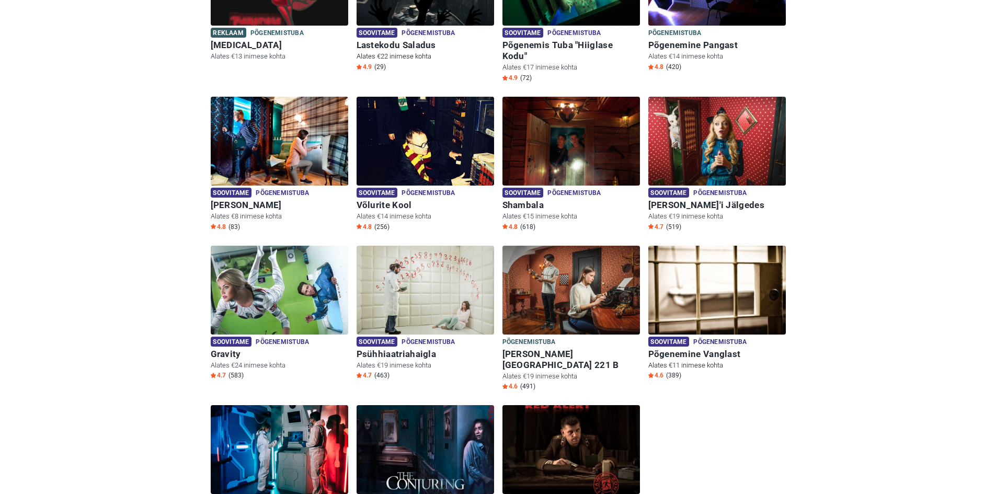
scroll to position [105, 0]
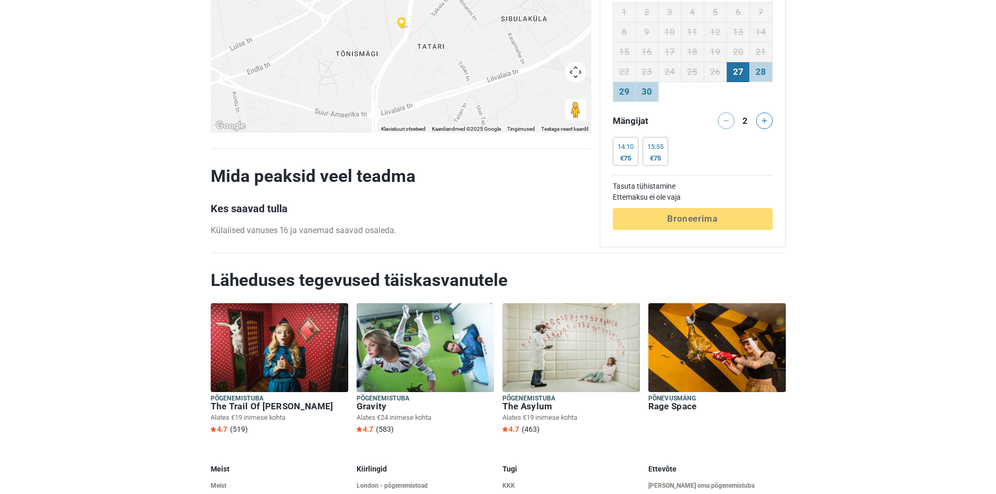
scroll to position [2196, 0]
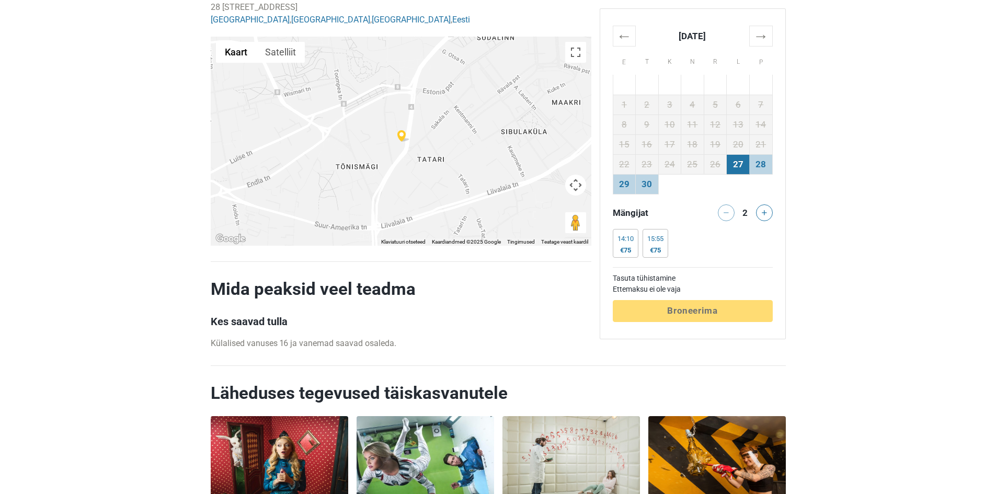
click at [405, 171] on div at bounding box center [401, 141] width 381 height 209
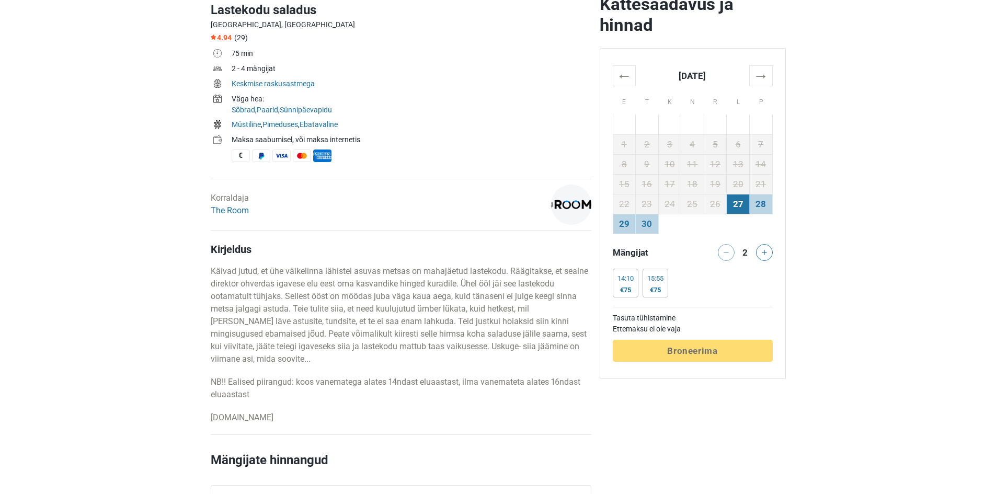
scroll to position [261, 0]
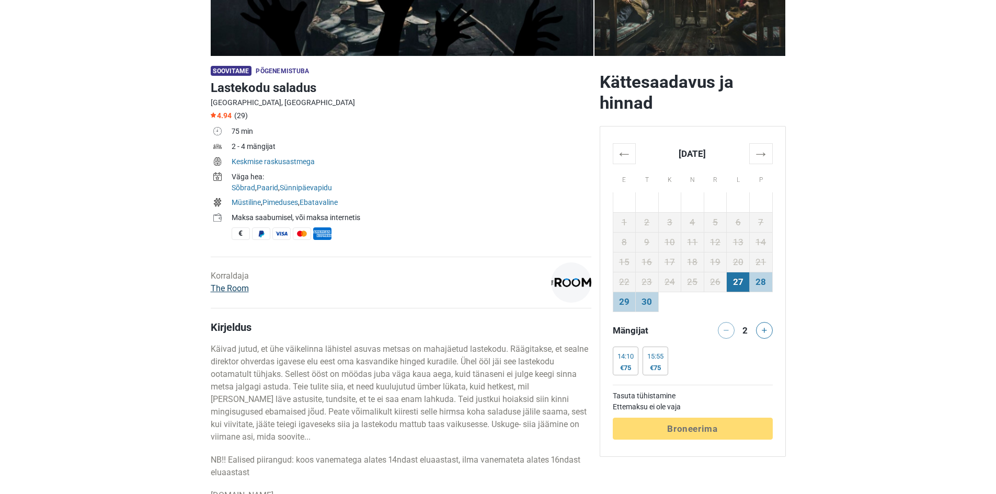
click at [236, 289] on link "The Room" at bounding box center [230, 288] width 38 height 10
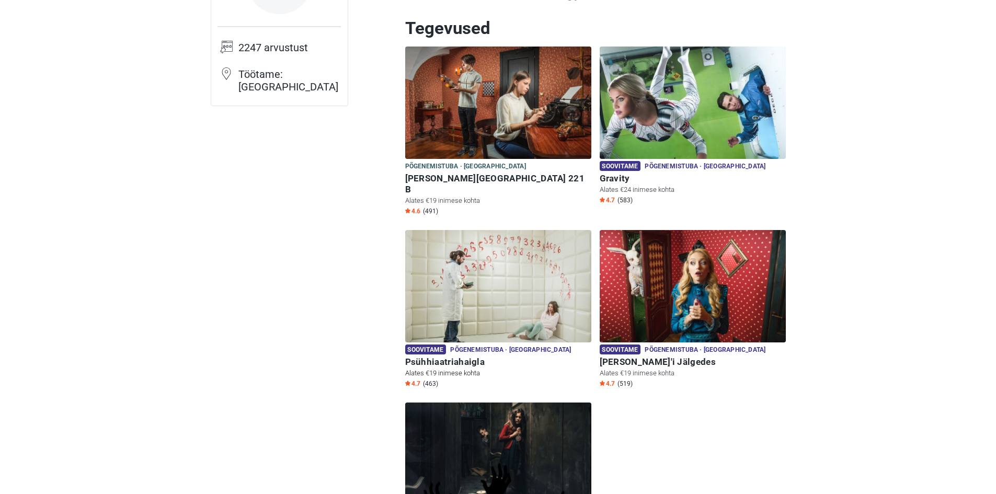
scroll to position [157, 0]
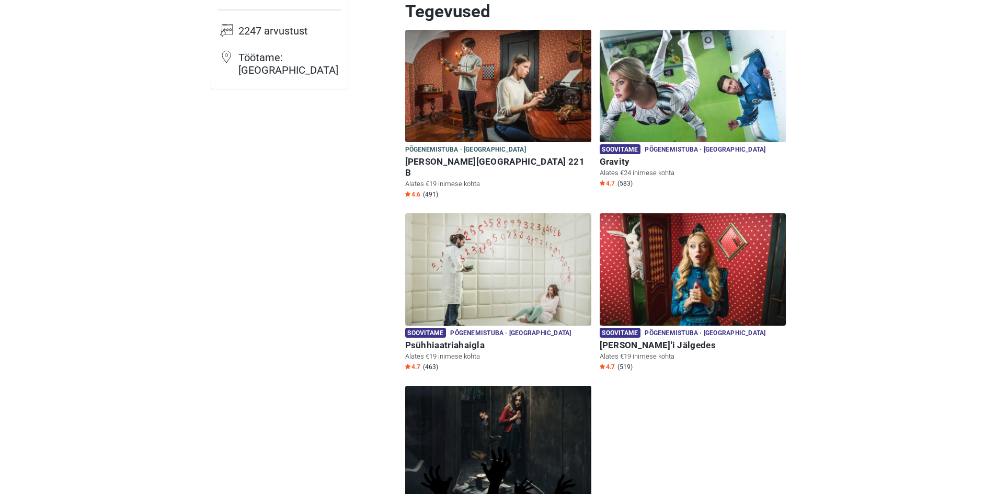
click at [507, 425] on img at bounding box center [498, 442] width 186 height 112
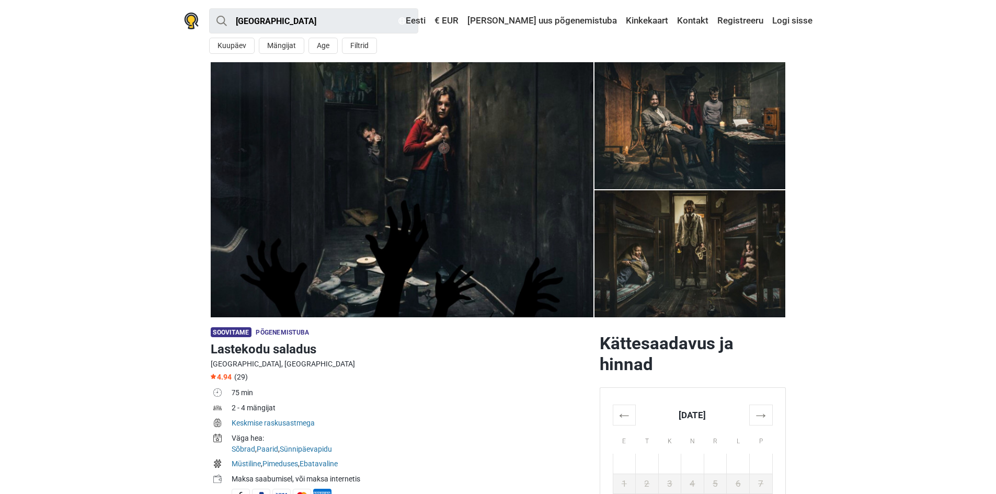
click at [502, 190] on img at bounding box center [402, 189] width 383 height 255
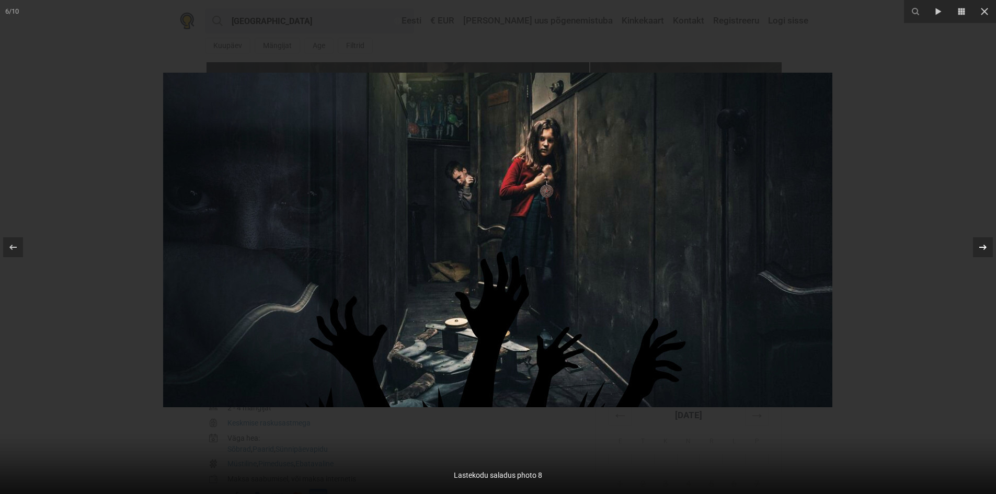
click at [983, 247] on icon at bounding box center [982, 246] width 7 height 5
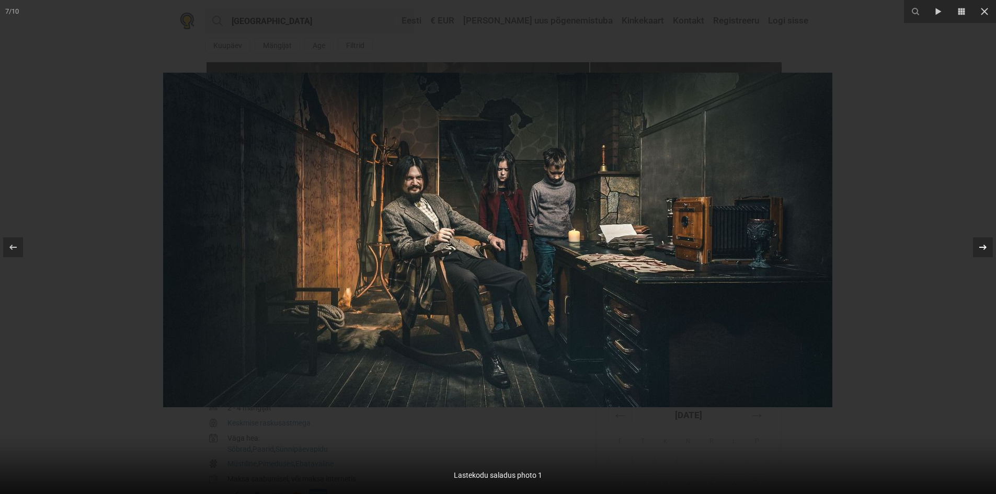
click at [983, 247] on icon at bounding box center [982, 246] width 7 height 5
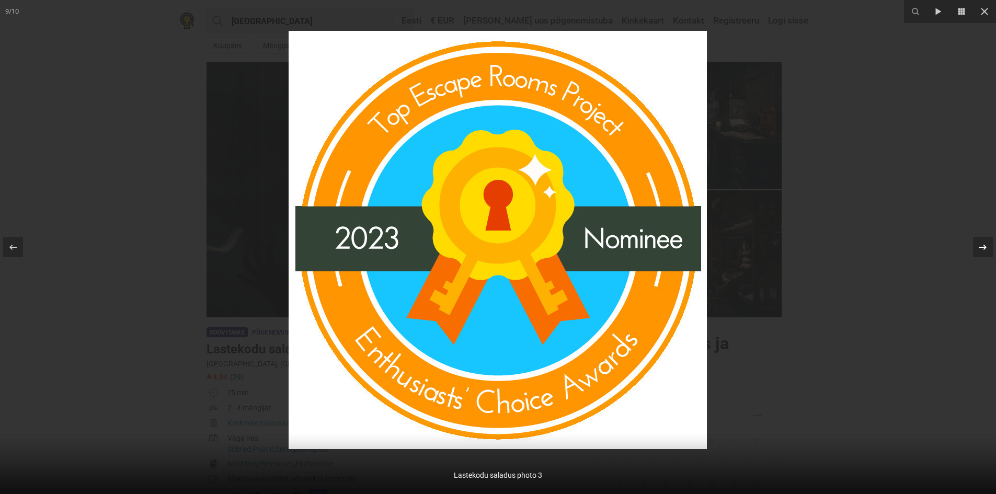
click at [982, 254] on div at bounding box center [983, 247] width 20 height 20
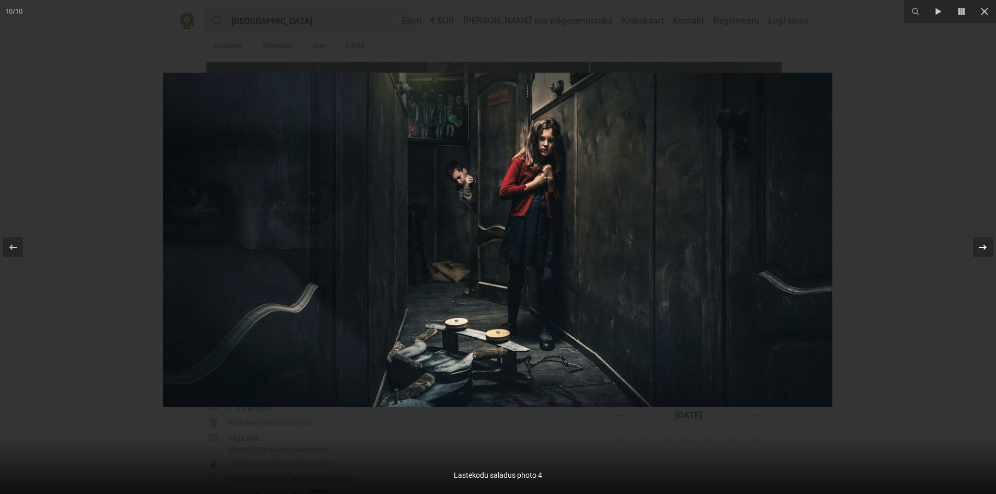
click at [979, 254] on div at bounding box center [983, 247] width 20 height 20
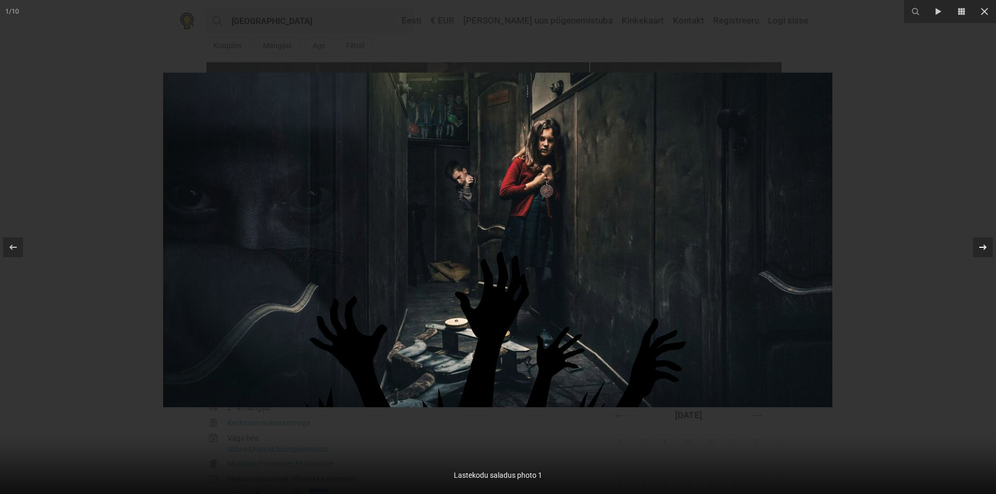
click at [979, 255] on div at bounding box center [983, 247] width 20 height 20
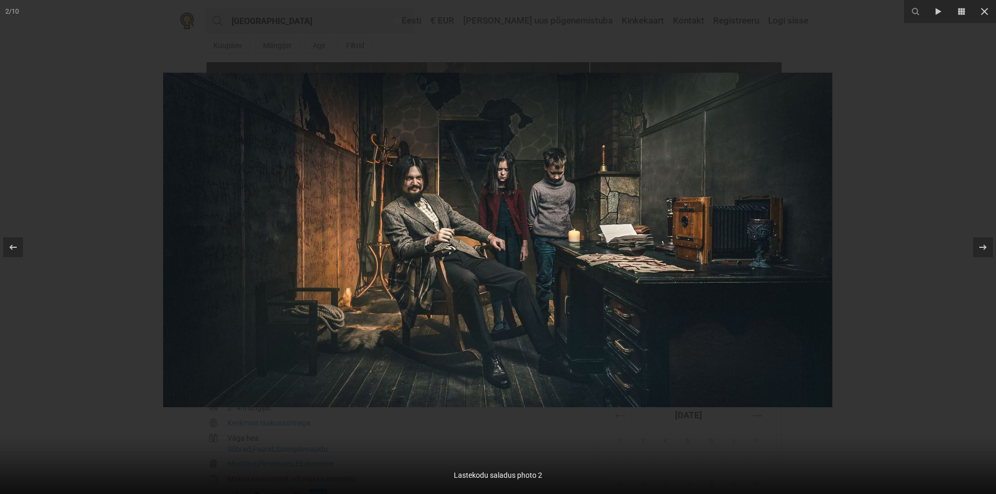
click at [928, 203] on div at bounding box center [498, 247] width 996 height 494
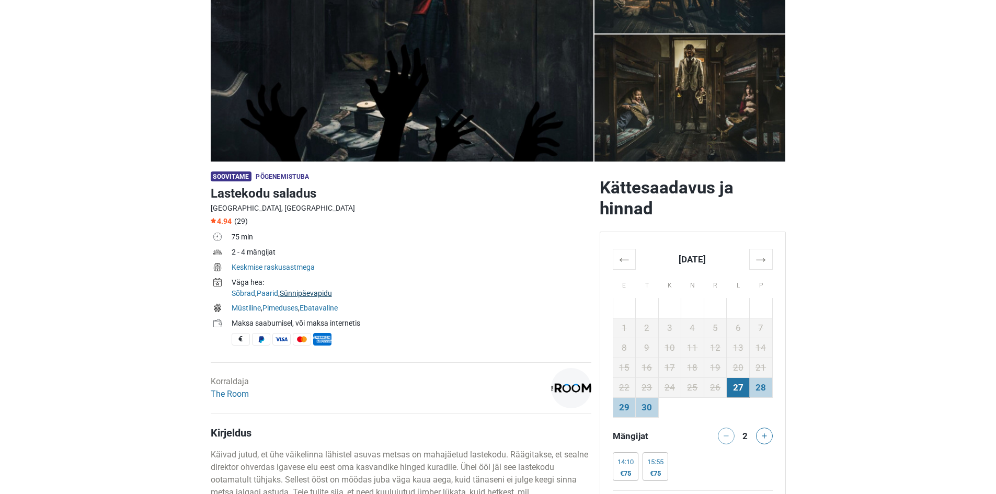
scroll to position [157, 0]
